Goal: Task Accomplishment & Management: Use online tool/utility

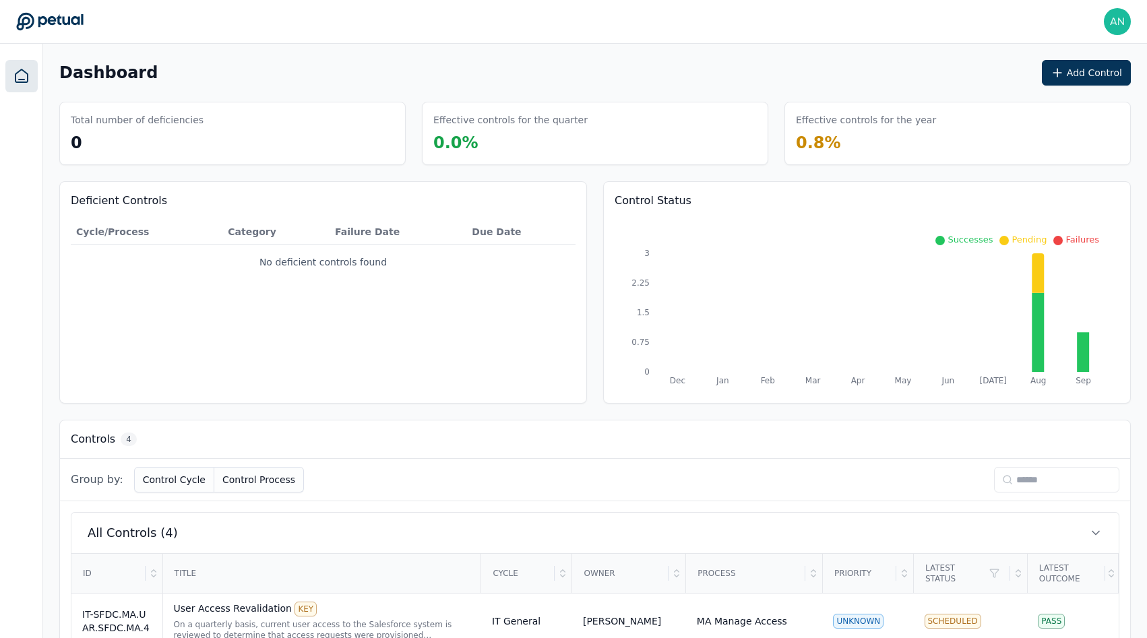
scroll to position [220, 0]
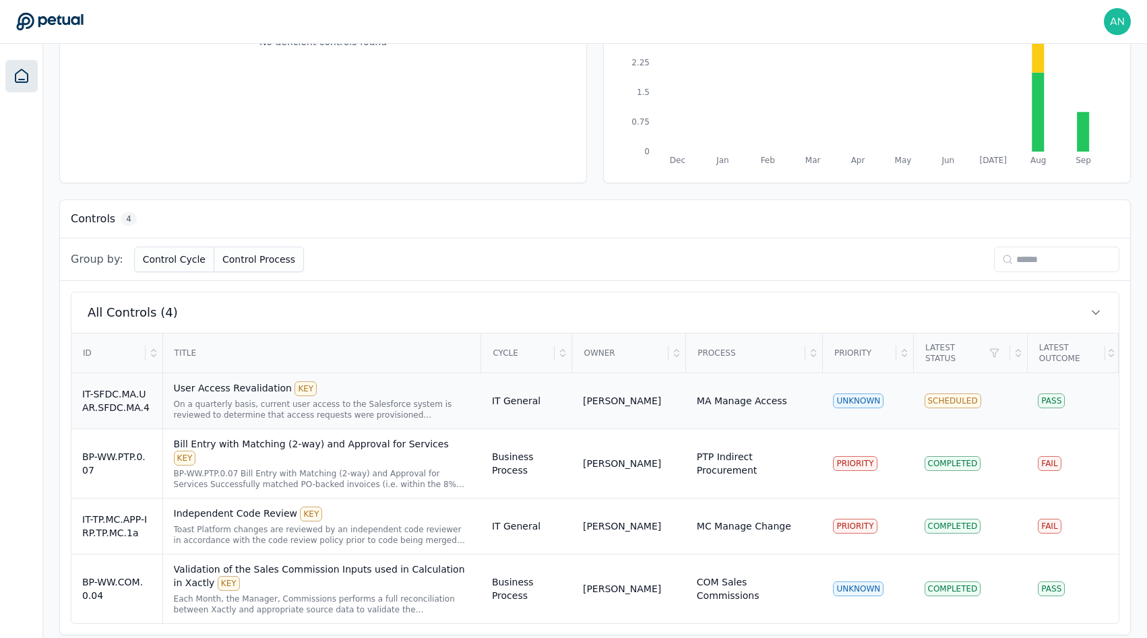
click at [346, 396] on div "User Access Revalidation KEY On a quarterly basis, current user access to the S…" at bounding box center [322, 400] width 297 height 39
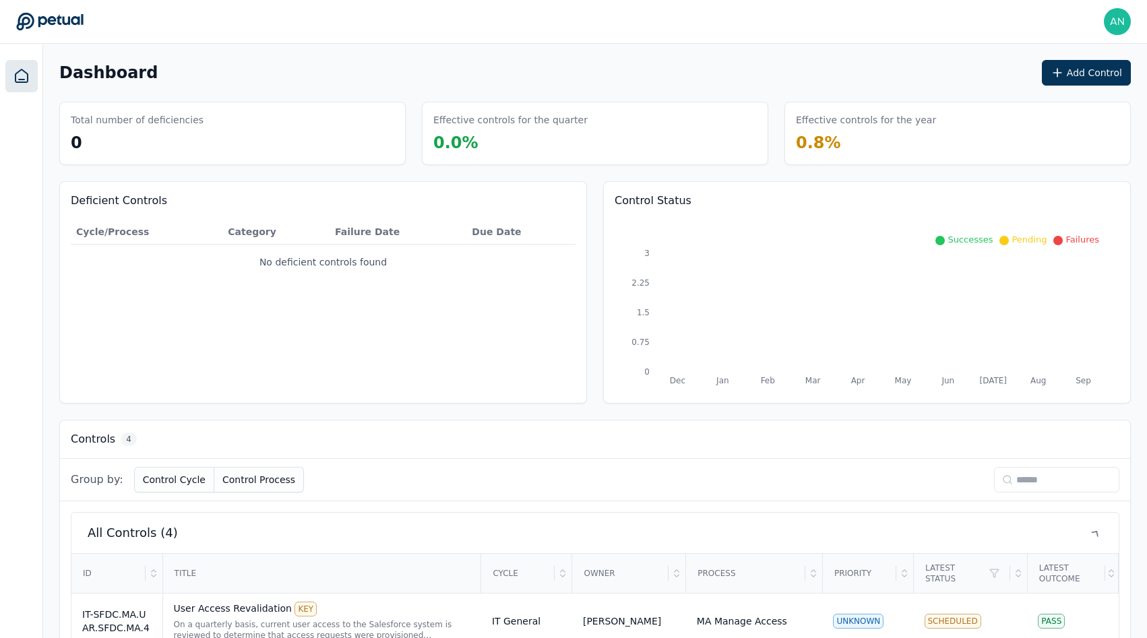
scroll to position [220, 0]
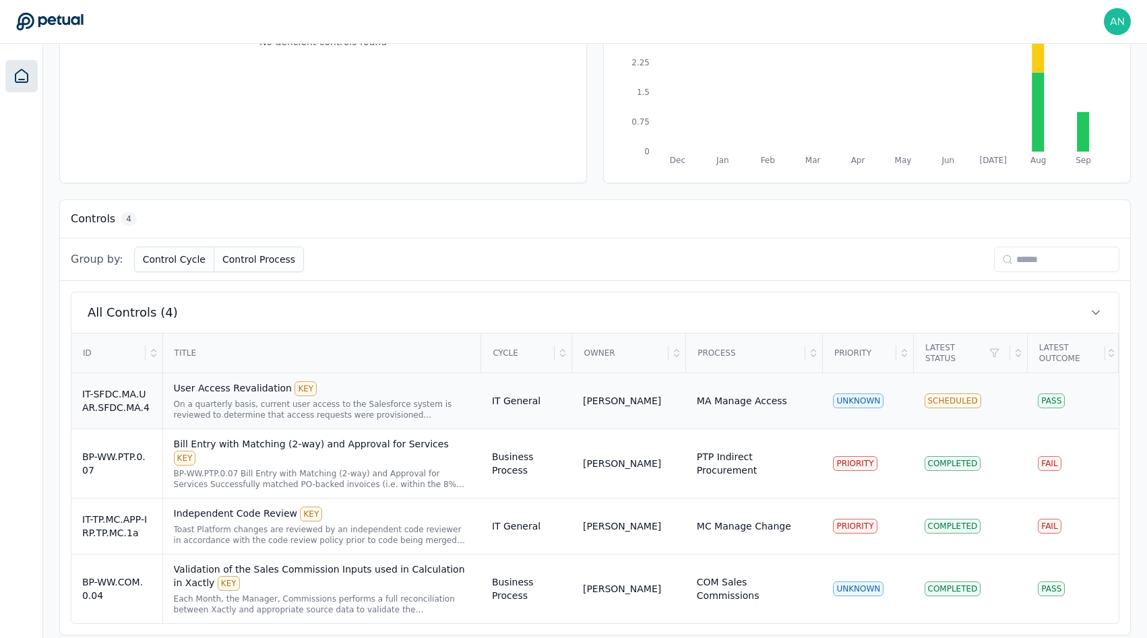
click at [511, 381] on td "IT General" at bounding box center [526, 401] width 91 height 56
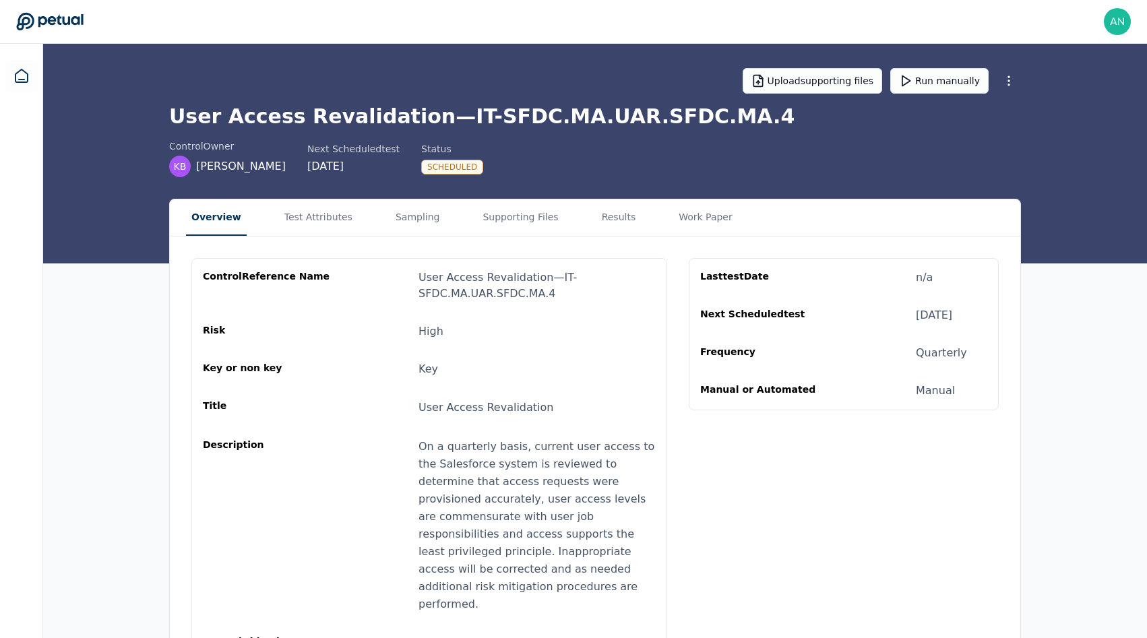
click at [233, 121] on h1 "User Access Revalidation — IT-SFDC.MA.UAR.SFDC.MA.4" at bounding box center [595, 116] width 852 height 24
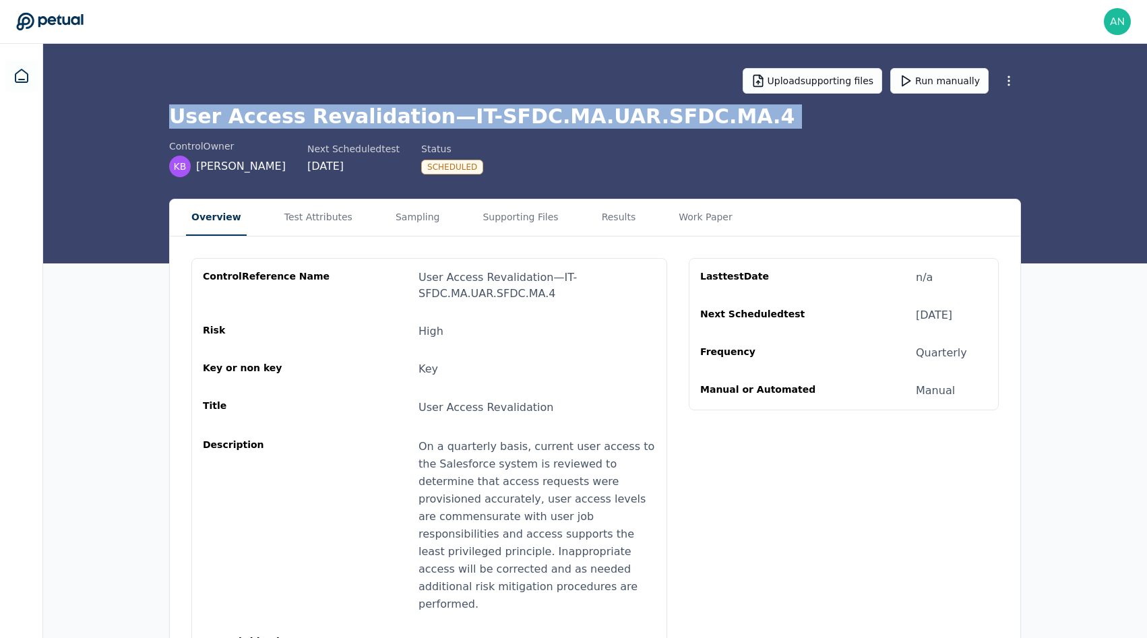
click at [233, 121] on h1 "User Access Revalidation — IT-SFDC.MA.UAR.SFDC.MA.4" at bounding box center [595, 116] width 852 height 24
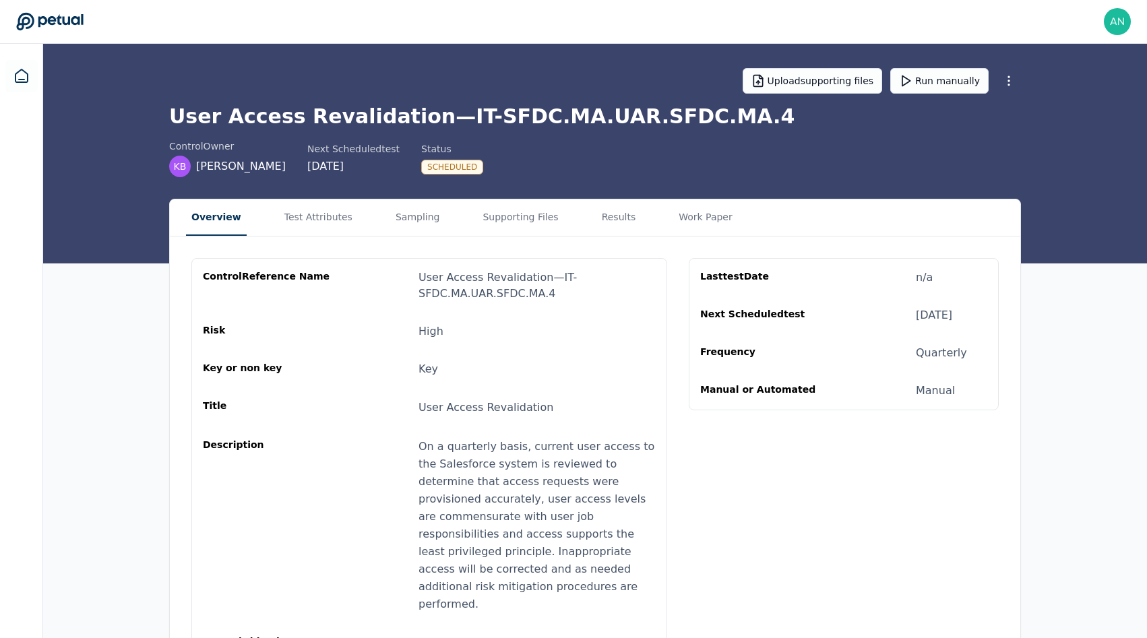
click at [336, 121] on h1 "User Access Revalidation — IT-SFDC.MA.UAR.SFDC.MA.4" at bounding box center [595, 116] width 852 height 24
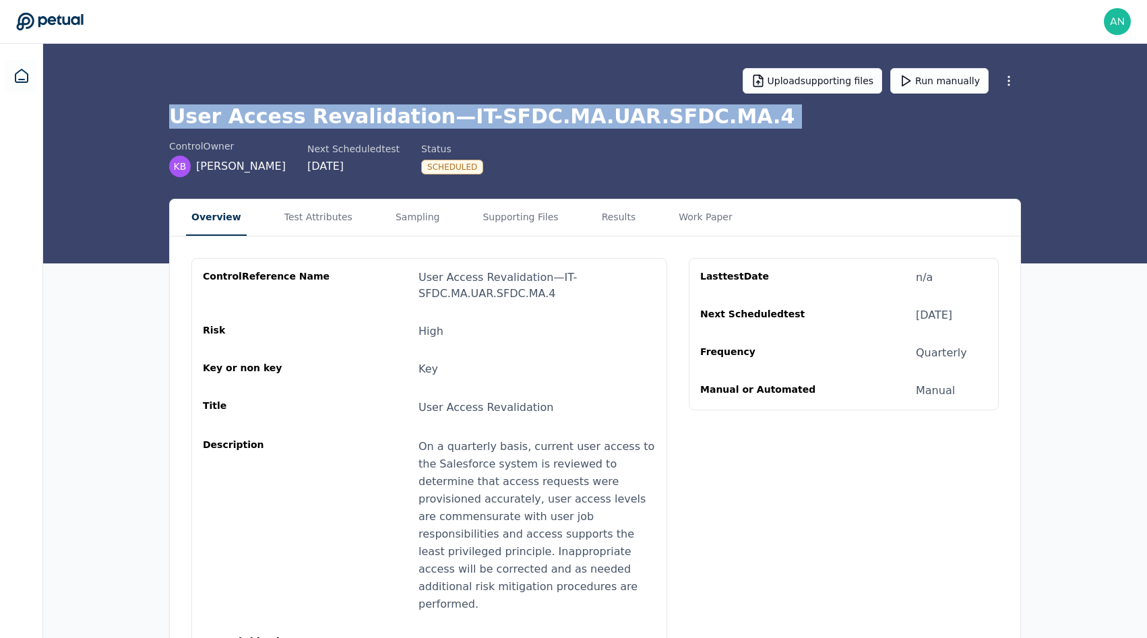
click at [336, 121] on h1 "User Access Revalidation — IT-SFDC.MA.UAR.SFDC.MA.4" at bounding box center [595, 116] width 852 height 24
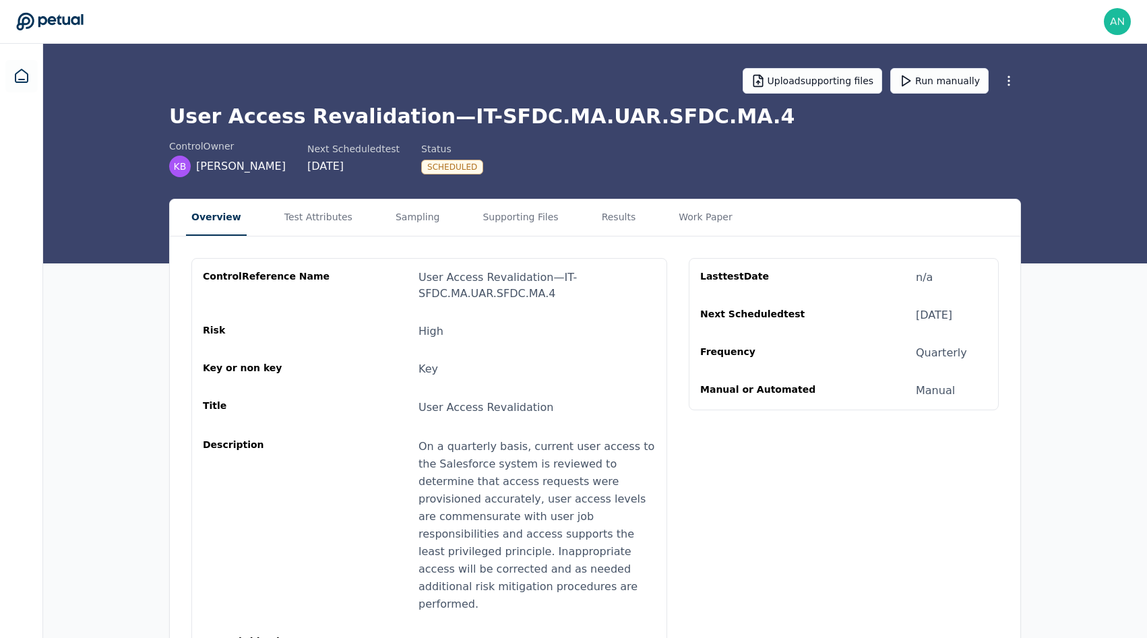
click at [268, 107] on h1 "User Access Revalidation — IT-SFDC.MA.UAR.SFDC.MA.4" at bounding box center [595, 116] width 852 height 24
click at [547, 206] on button "Supporting Files" at bounding box center [520, 217] width 86 height 36
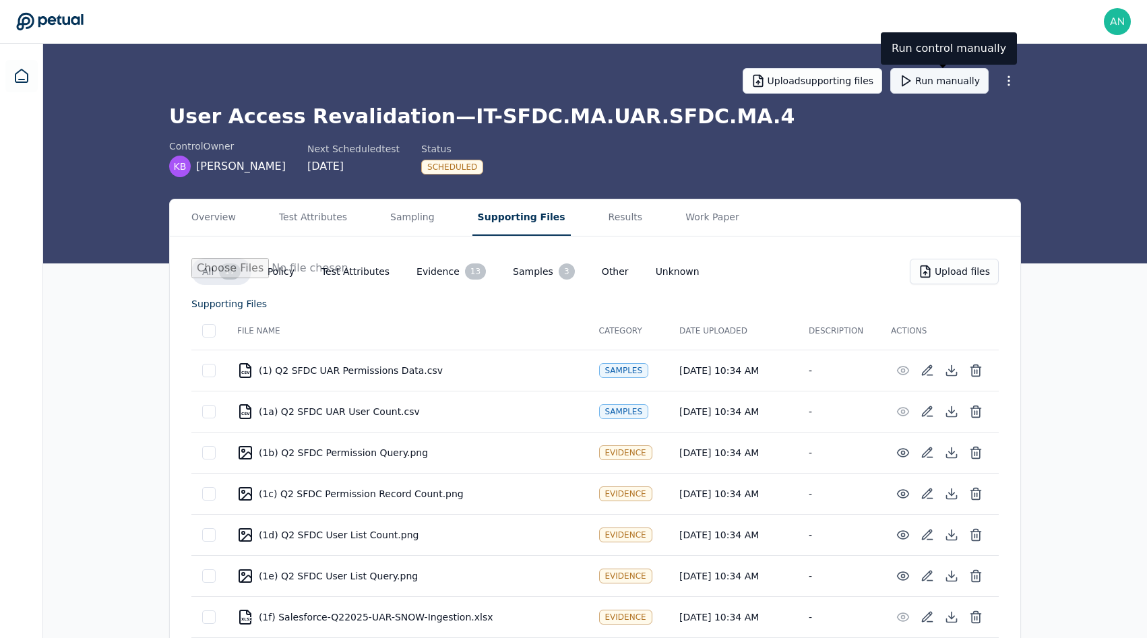
click at [950, 87] on button "Run manually" at bounding box center [939, 81] width 98 height 26
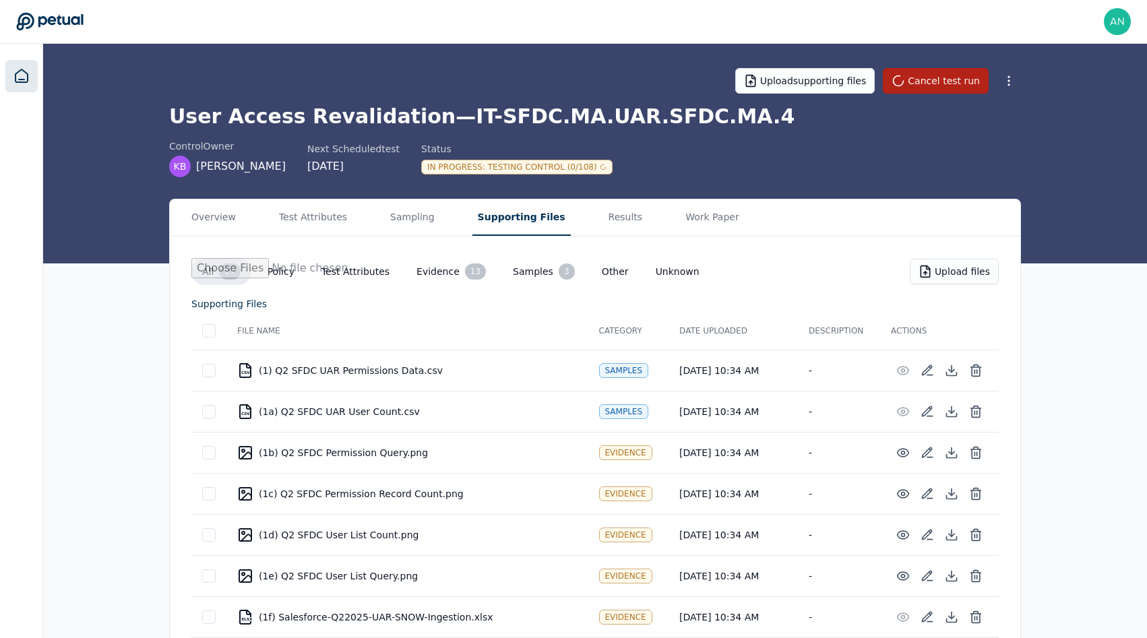
click at [33, 73] on link at bounding box center [21, 76] width 32 height 32
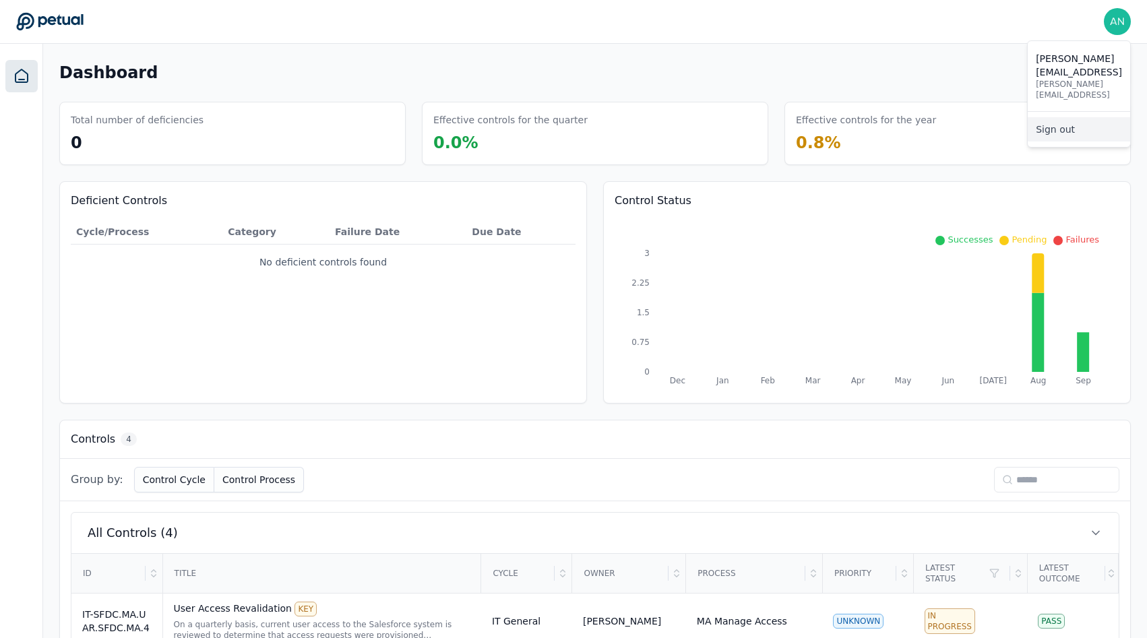
click at [1047, 117] on link "Sign out" at bounding box center [1079, 129] width 102 height 24
